Goal: Task Accomplishment & Management: Use online tool/utility

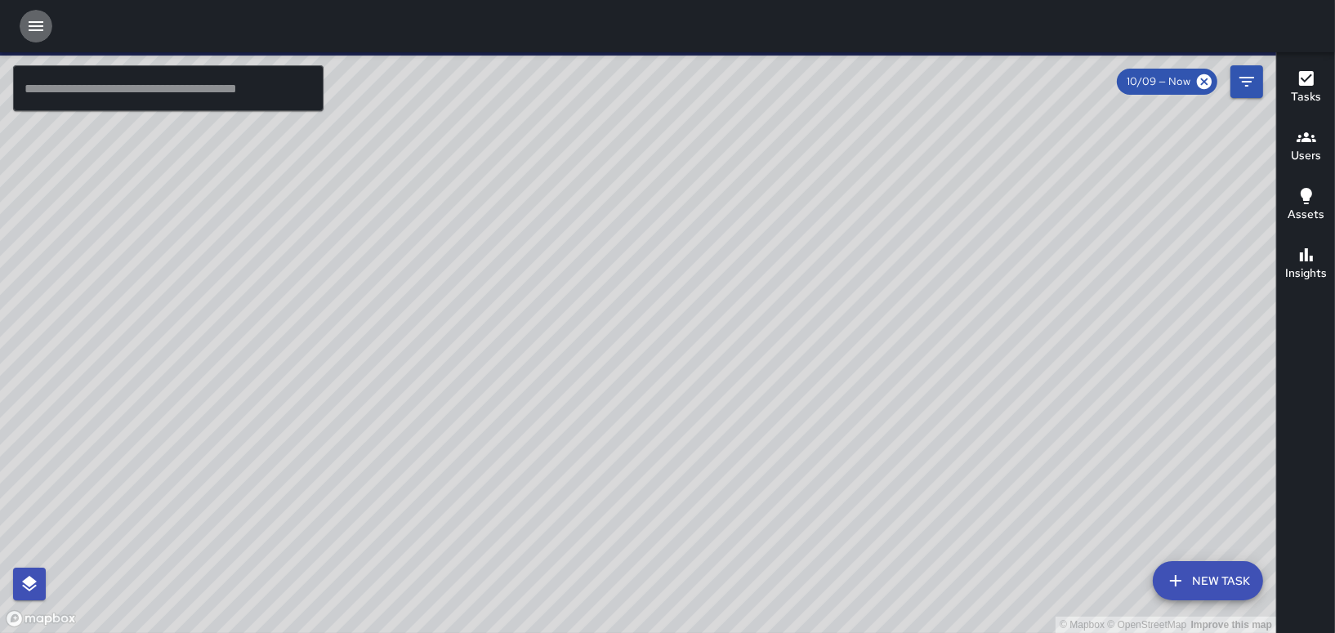
click at [38, 25] on icon "button" at bounding box center [36, 26] width 15 height 10
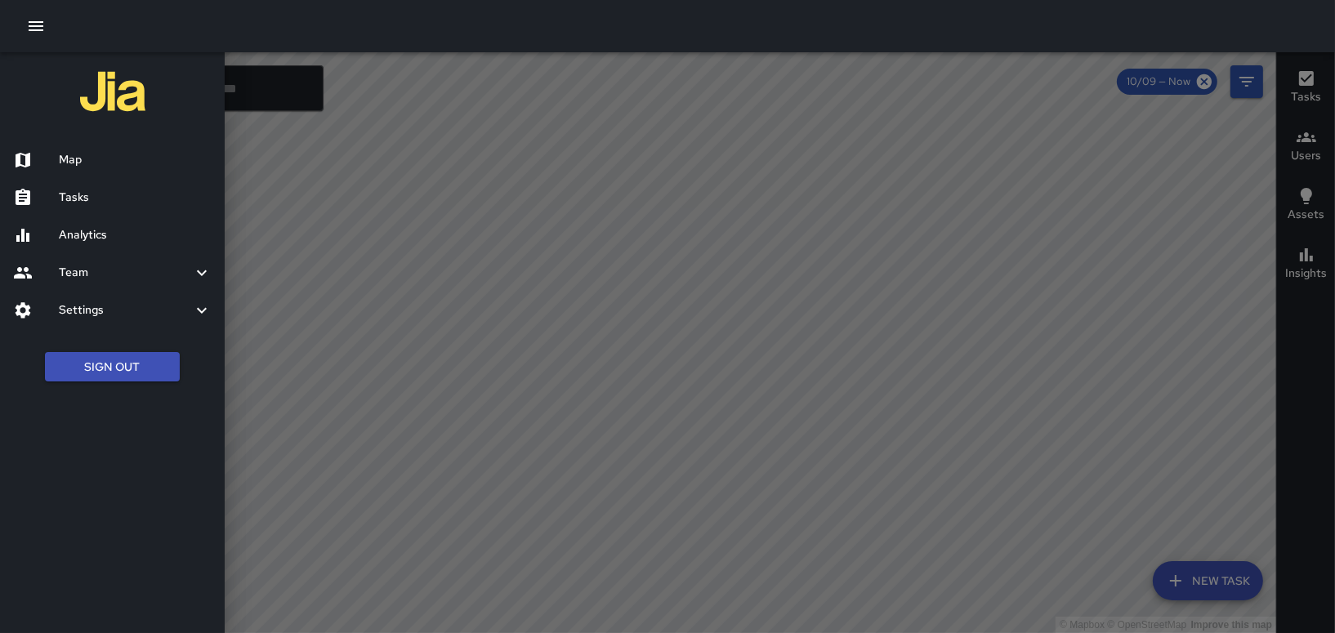
click at [87, 196] on h6 "Tasks" at bounding box center [135, 198] width 153 height 18
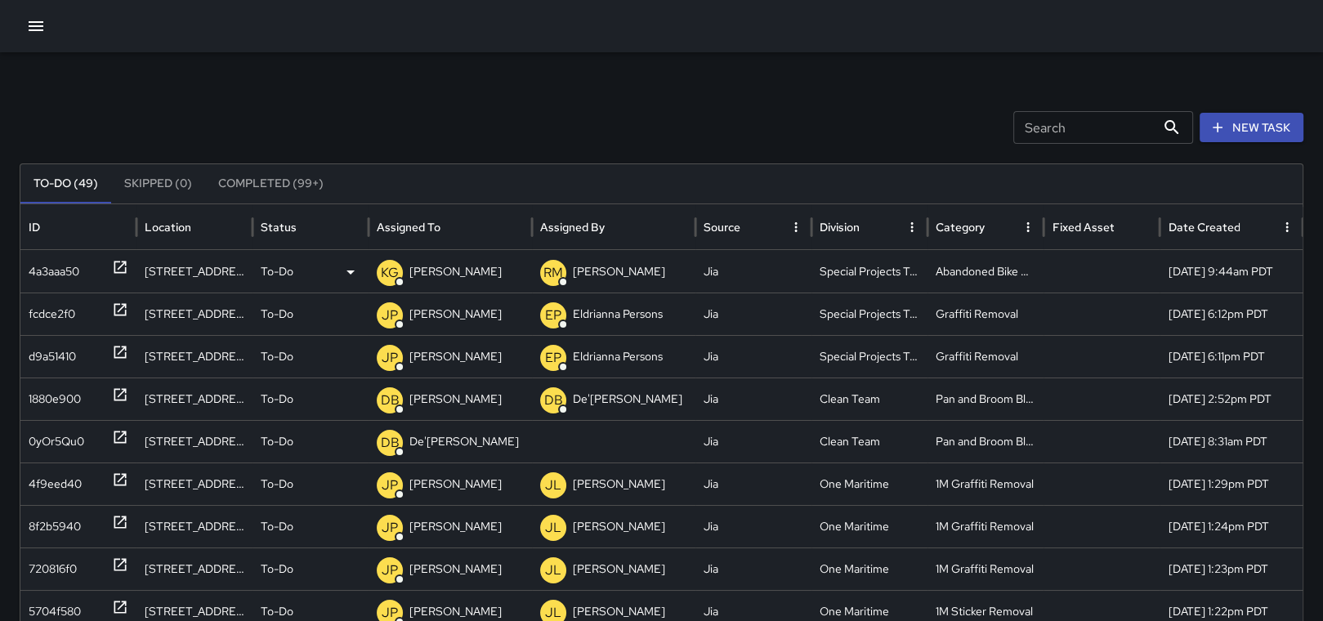
click at [124, 262] on icon at bounding box center [120, 268] width 12 height 12
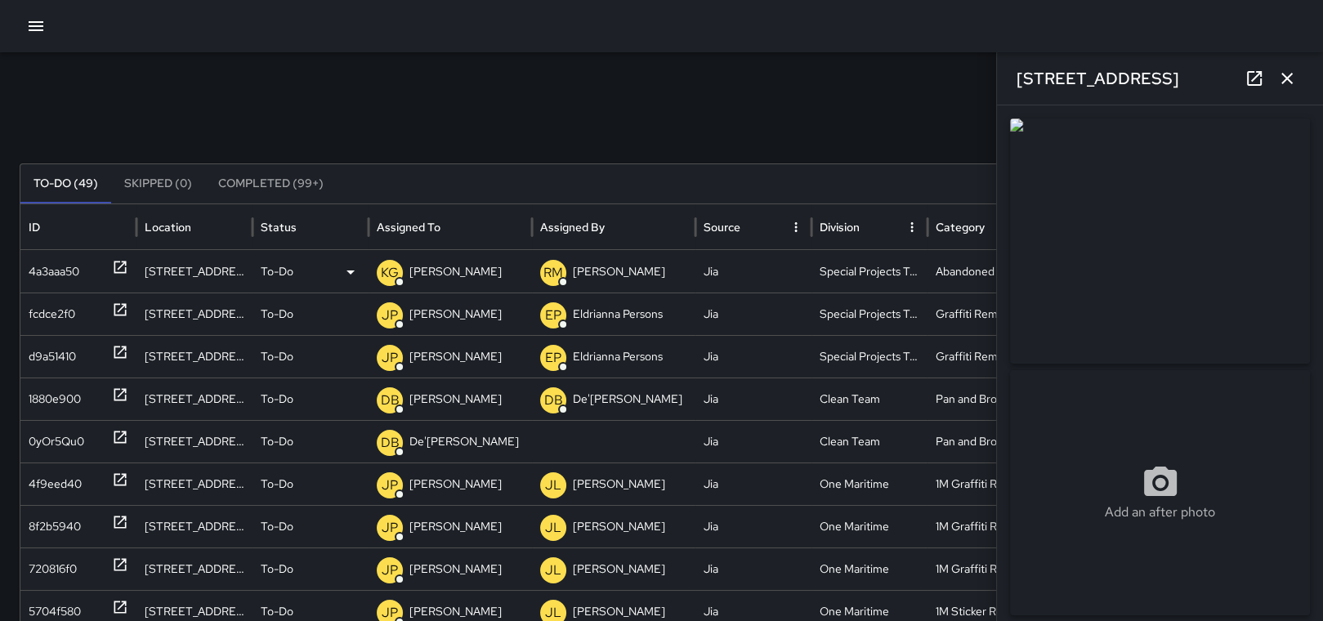
type input "**********"
click at [1281, 83] on icon "button" at bounding box center [1286, 78] width 11 height 11
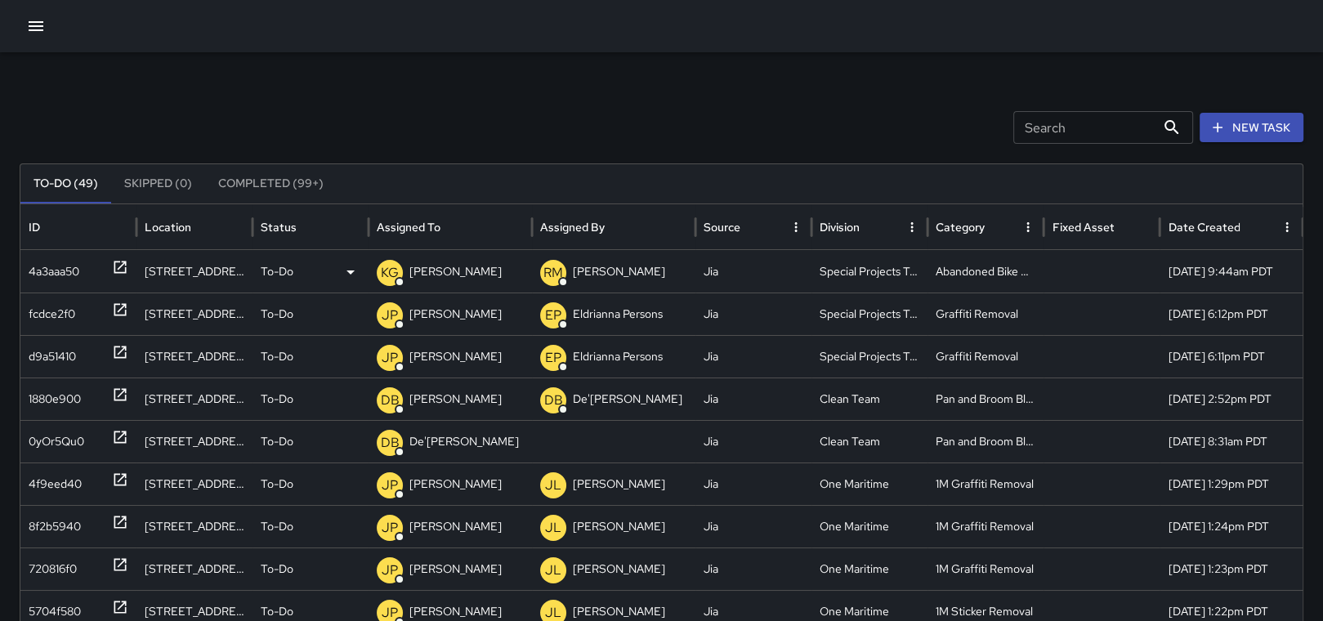
click at [452, 280] on p "[PERSON_NAME]" at bounding box center [455, 272] width 92 height 42
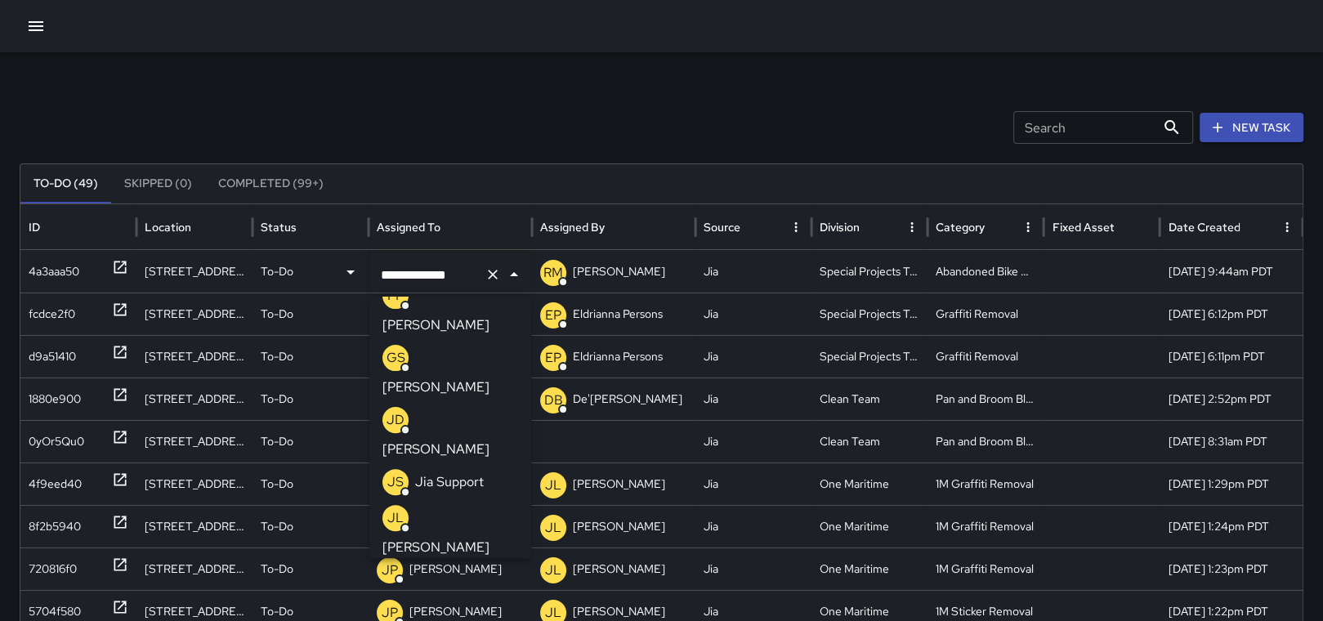
scroll to position [719, 0]
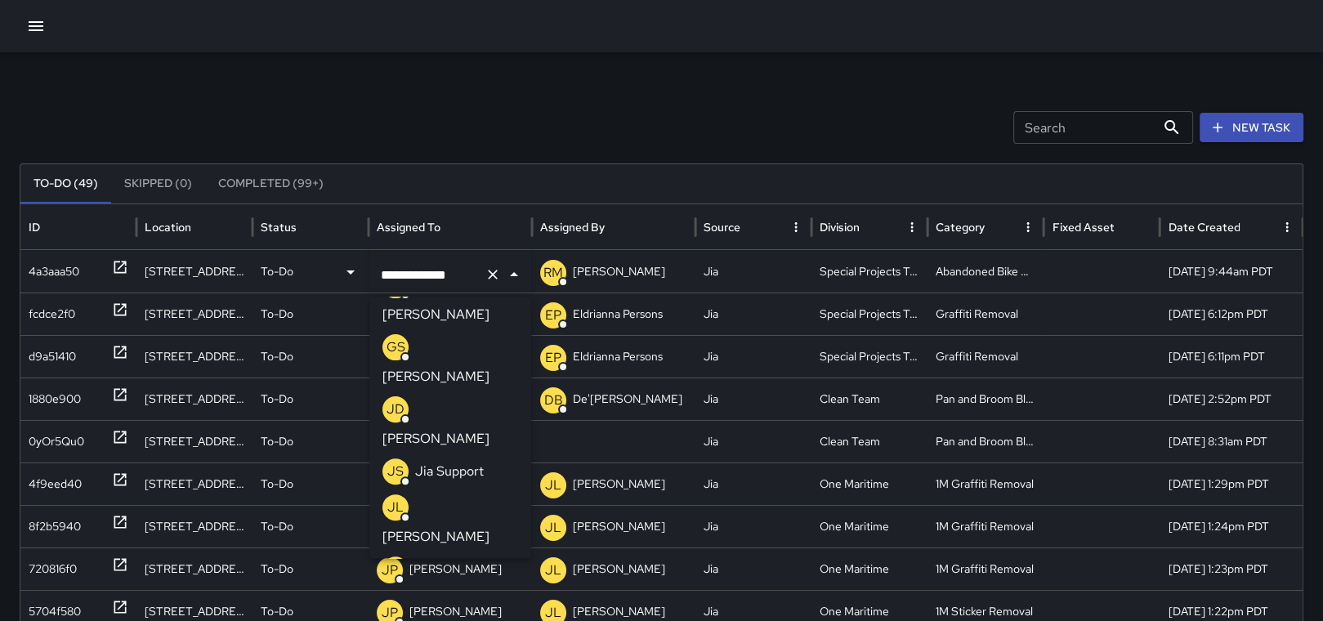
click at [463, 589] on p "[PERSON_NAME]" at bounding box center [435, 599] width 107 height 20
